Goal: Task Accomplishment & Management: Use online tool/utility

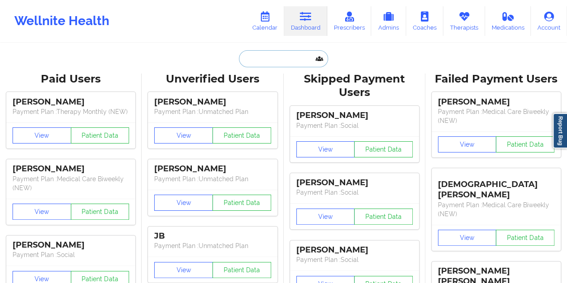
click at [260, 57] on input "text" at bounding box center [283, 58] width 89 height 17
paste input "[EMAIL_ADDRESS][DOMAIN_NAME]"
click at [316, 24] on link "Dashboard" at bounding box center [305, 21] width 43 height 30
click at [278, 64] on input "[EMAIL_ADDRESS][DOMAIN_NAME]" at bounding box center [283, 58] width 89 height 17
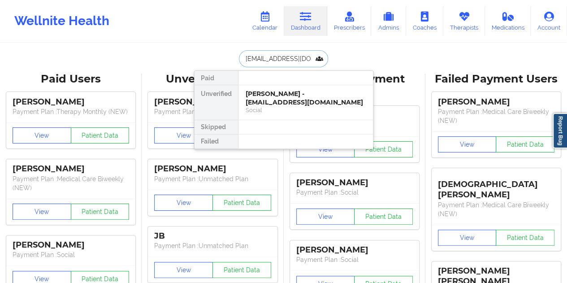
paste input "jasondanieldominguez@gmai"
type input "[EMAIL_ADDRESS][DOMAIN_NAME]"
click at [284, 98] on div "[PERSON_NAME] - [EMAIL_ADDRESS][DOMAIN_NAME]" at bounding box center [306, 98] width 120 height 17
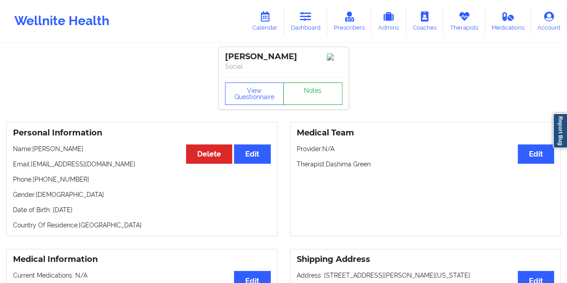
click at [312, 94] on link "Notes" at bounding box center [313, 94] width 59 height 22
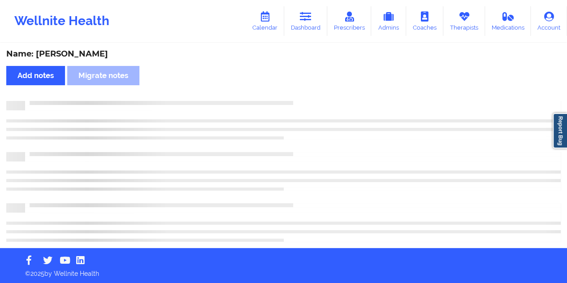
click at [93, 55] on div "Name: [PERSON_NAME]" at bounding box center [283, 54] width 555 height 10
copy div "[PERSON_NAME]"
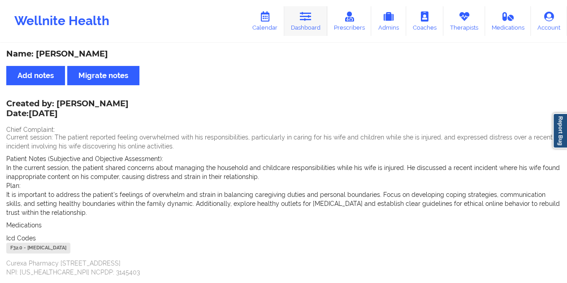
drag, startPoint x: 307, startPoint y: 10, endPoint x: 305, endPoint y: 29, distance: 19.0
click at [307, 10] on link "Dashboard" at bounding box center [305, 21] width 43 height 30
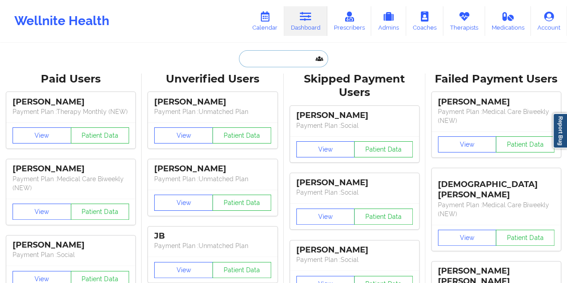
click at [277, 62] on input "text" at bounding box center [283, 58] width 89 height 17
paste input "[EMAIL_ADDRESS][DOMAIN_NAME]"
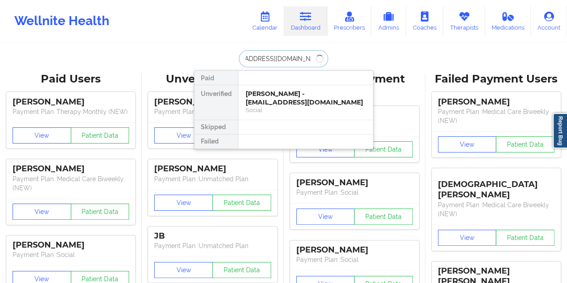
type input "[EMAIL_ADDRESS][DOMAIN_NAME]"
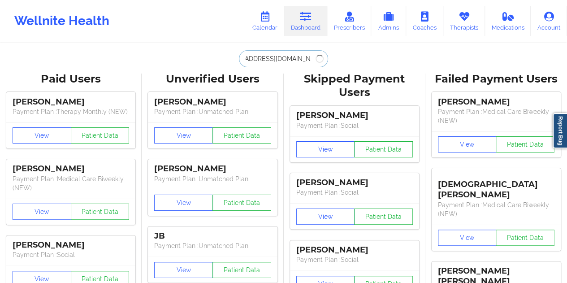
scroll to position [0, 0]
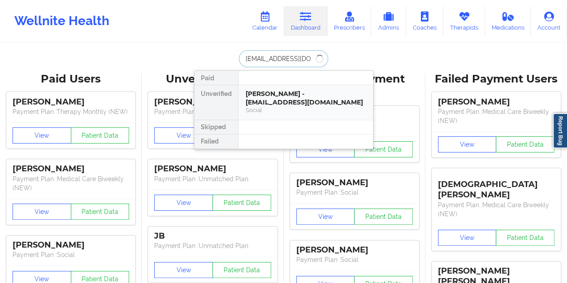
click at [288, 98] on div "[PERSON_NAME] - [EMAIL_ADDRESS][DOMAIN_NAME]" at bounding box center [306, 98] width 120 height 17
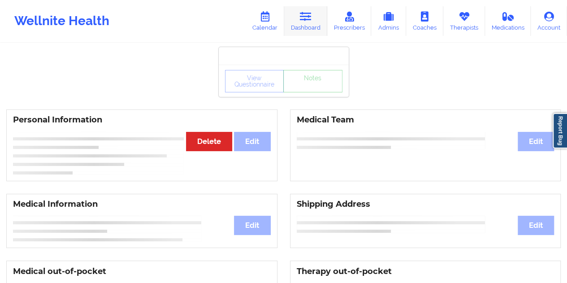
click at [304, 17] on icon at bounding box center [306, 17] width 12 height 10
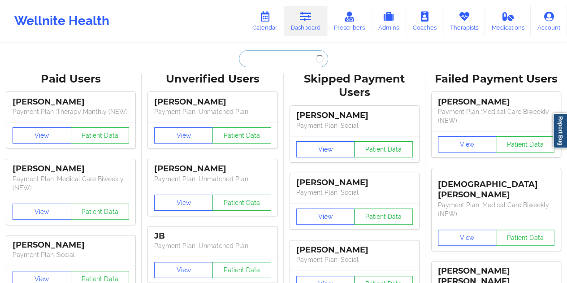
click at [273, 65] on input "text" at bounding box center [283, 58] width 89 height 17
paste input "[PHONE_NUMBER]"
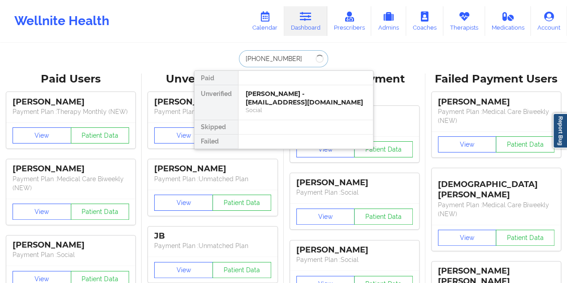
type input "[PHONE_NUMBER]"
